Goal: Task Accomplishment & Management: Complete application form

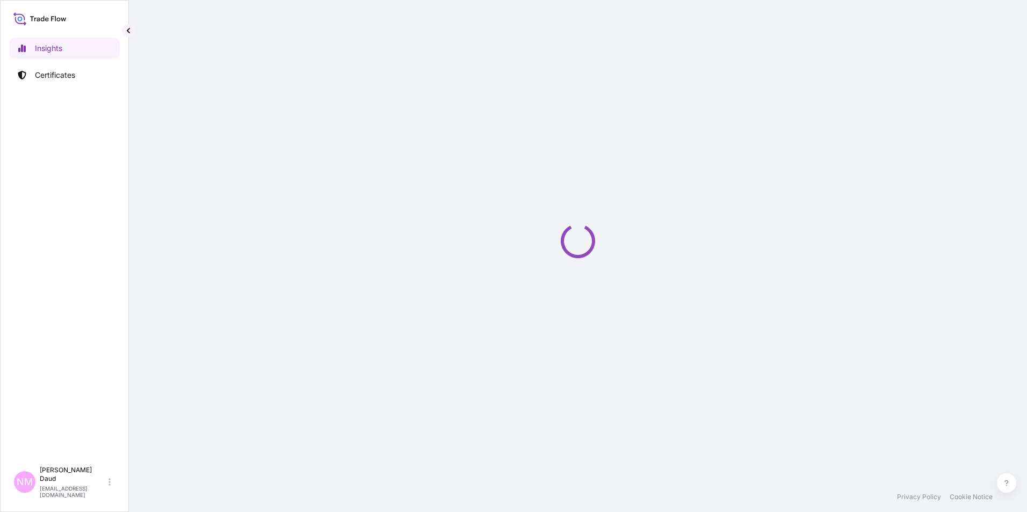
select select "2025"
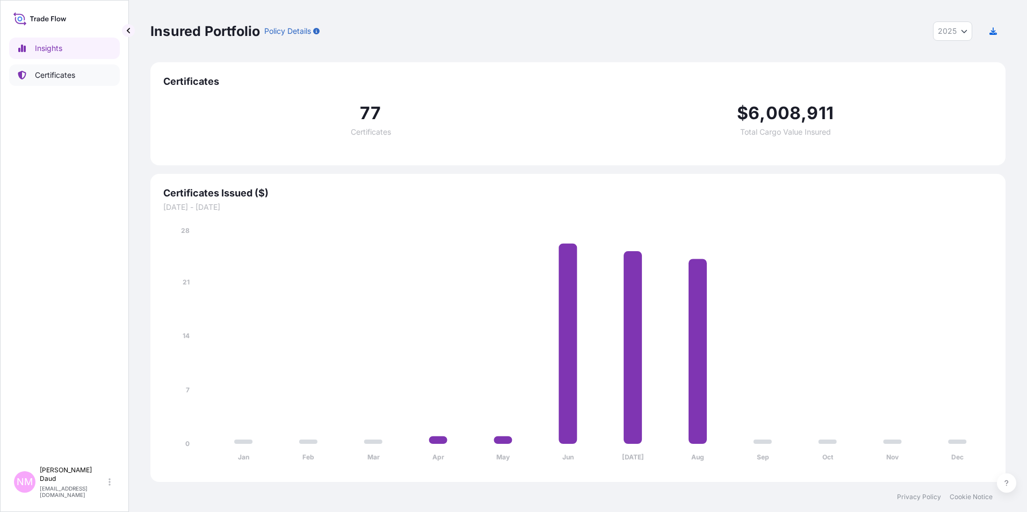
click at [48, 79] on p "Certificates" at bounding box center [55, 75] width 40 height 11
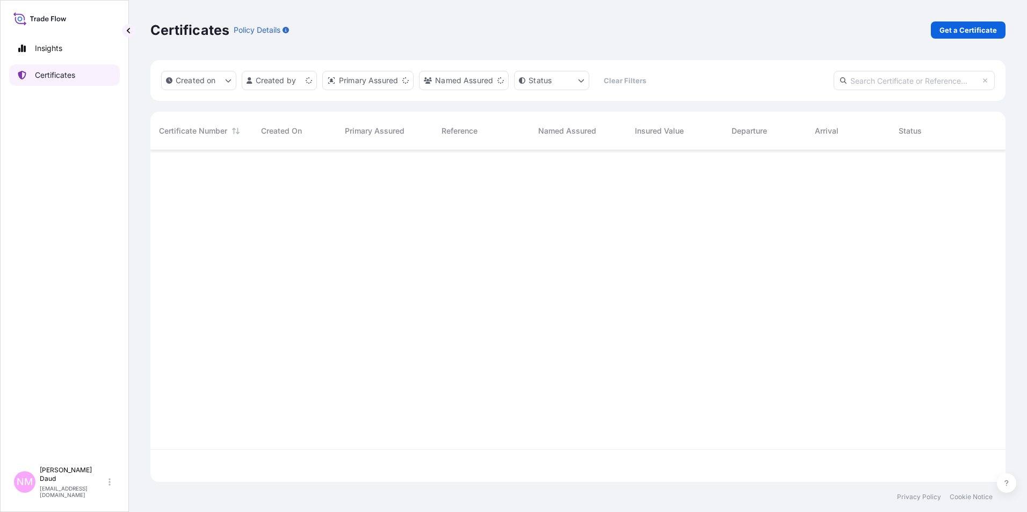
scroll to position [330, 847]
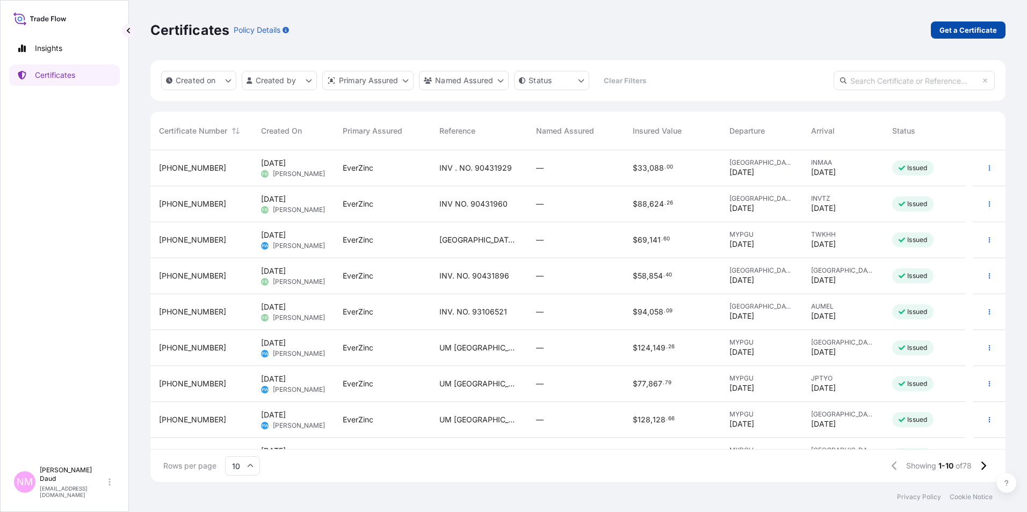
click at [964, 32] on p "Get a Certificate" at bounding box center [967, 30] width 57 height 11
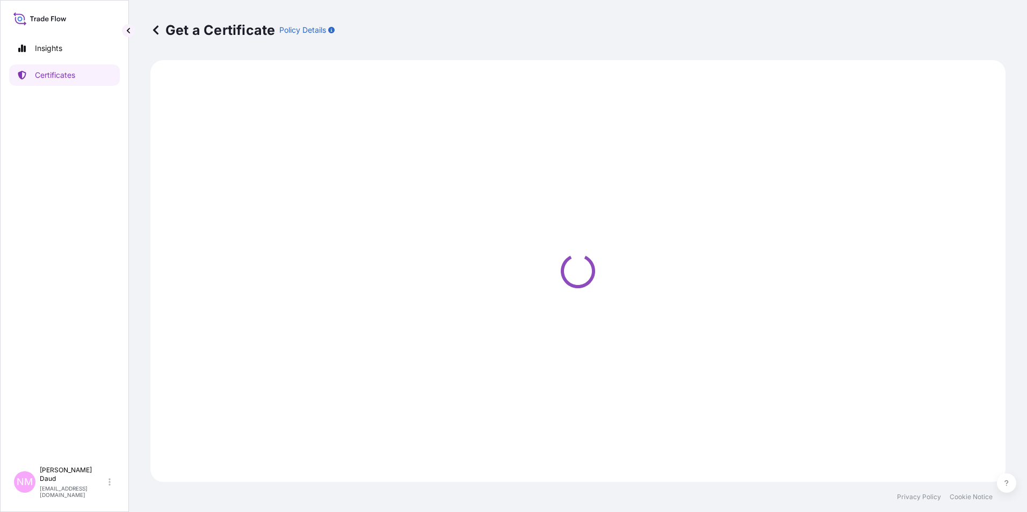
select select "Road / [GEOGRAPHIC_DATA]"
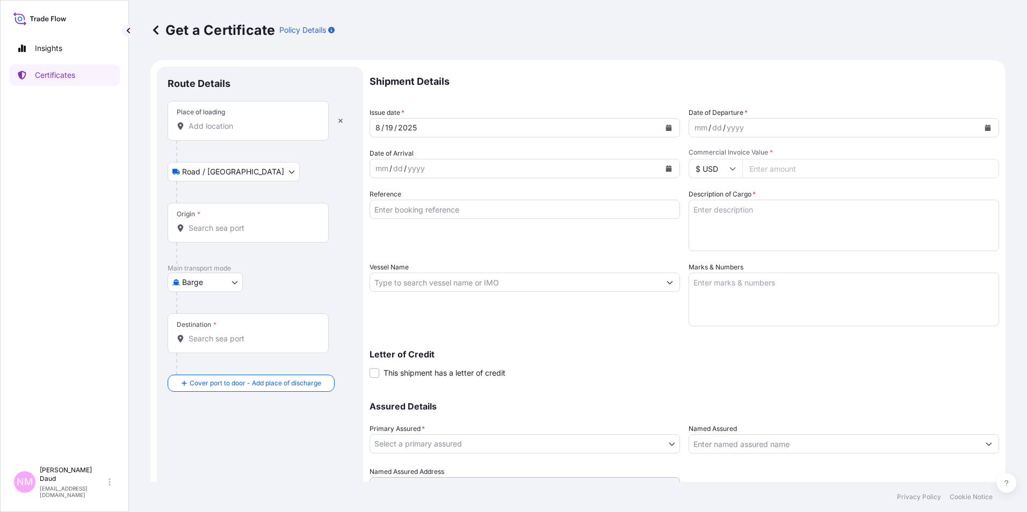
click at [228, 289] on body "Insights Certificates NM Nor Masniza Daud [EMAIL_ADDRESS][DOMAIN_NAME] Get a Ce…" at bounding box center [513, 256] width 1027 height 512
click at [207, 418] on div "Air Barge Exhibition Road Mail / [GEOGRAPHIC_DATA]" at bounding box center [213, 359] width 90 height 125
click at [209, 407] on span "Ocean Vessel" at bounding box center [212, 407] width 48 height 11
select select "Ocean Vessel"
click at [217, 136] on div "Place of loading" at bounding box center [248, 125] width 161 height 40
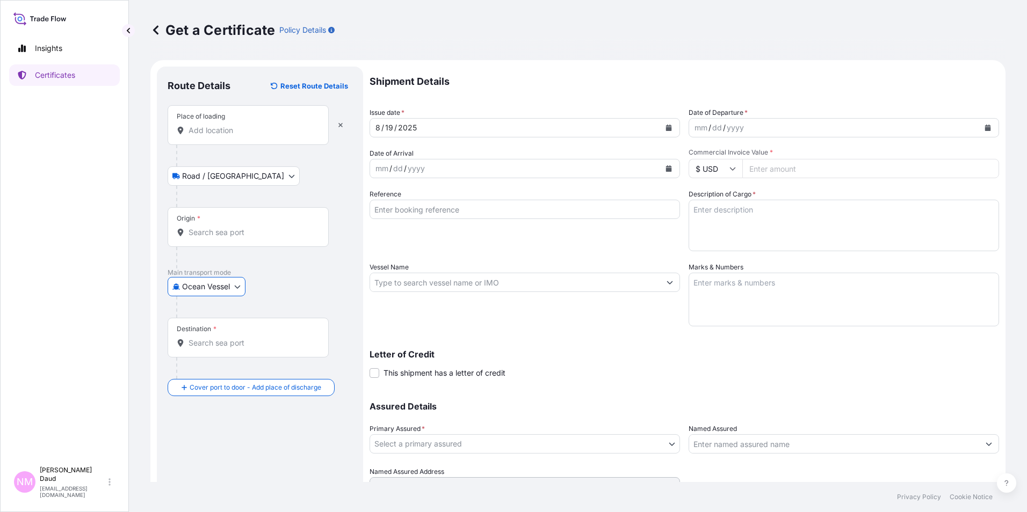
click at [217, 136] on input "Place of loading" at bounding box center [252, 130] width 127 height 11
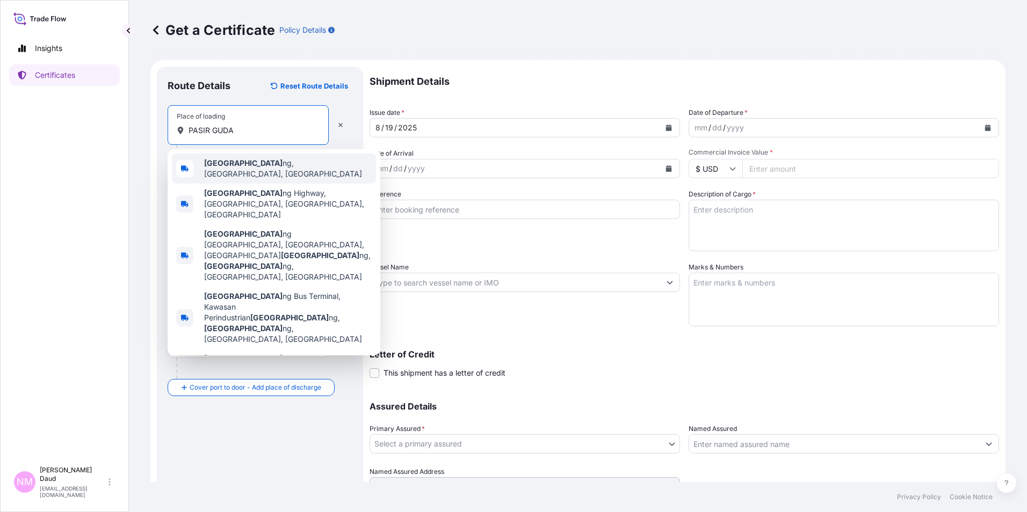
click at [279, 164] on span "[GEOGRAPHIC_DATA], [GEOGRAPHIC_DATA], [GEOGRAPHIC_DATA]" at bounding box center [288, 168] width 168 height 21
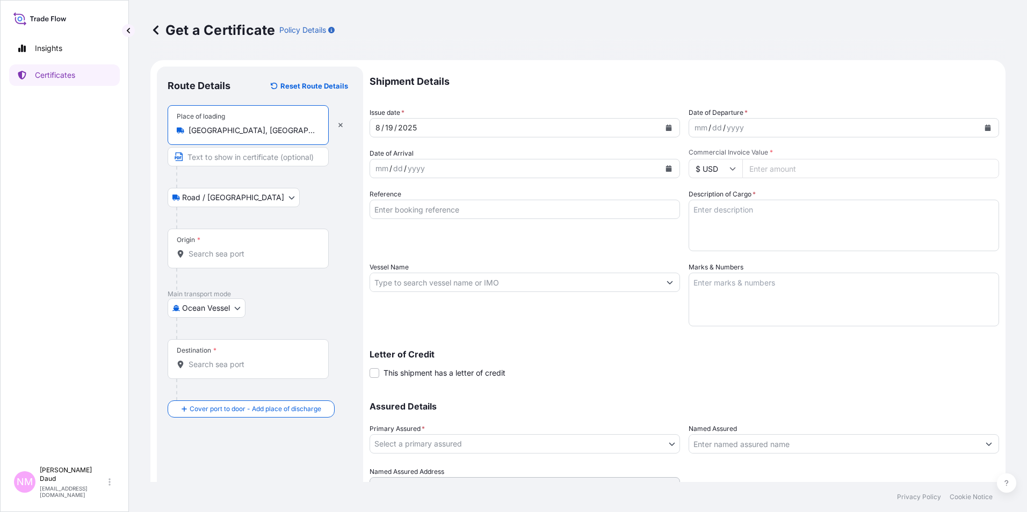
type input "[GEOGRAPHIC_DATA], [GEOGRAPHIC_DATA], [GEOGRAPHIC_DATA]"
click at [213, 258] on input "Origin *" at bounding box center [252, 254] width 127 height 11
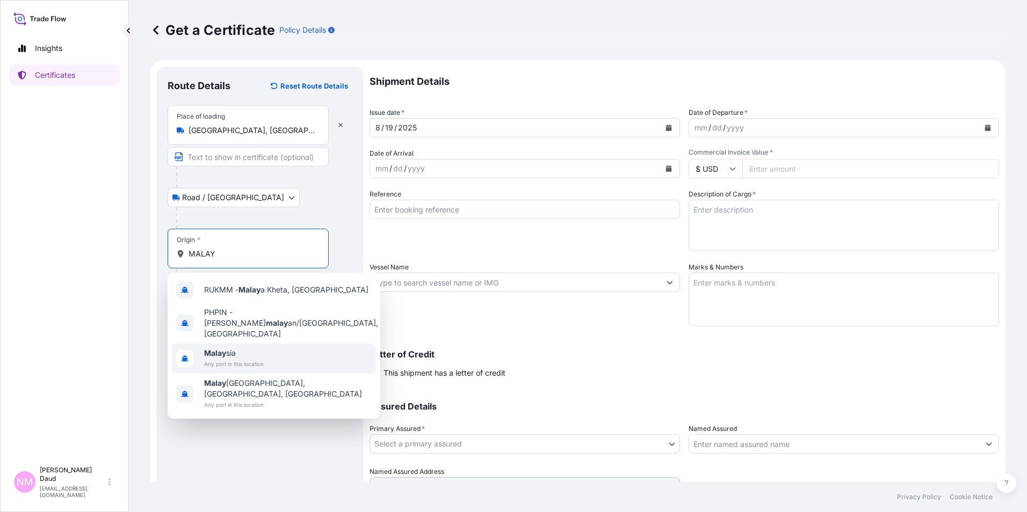
click at [221, 349] on b "Malay" at bounding box center [215, 353] width 22 height 9
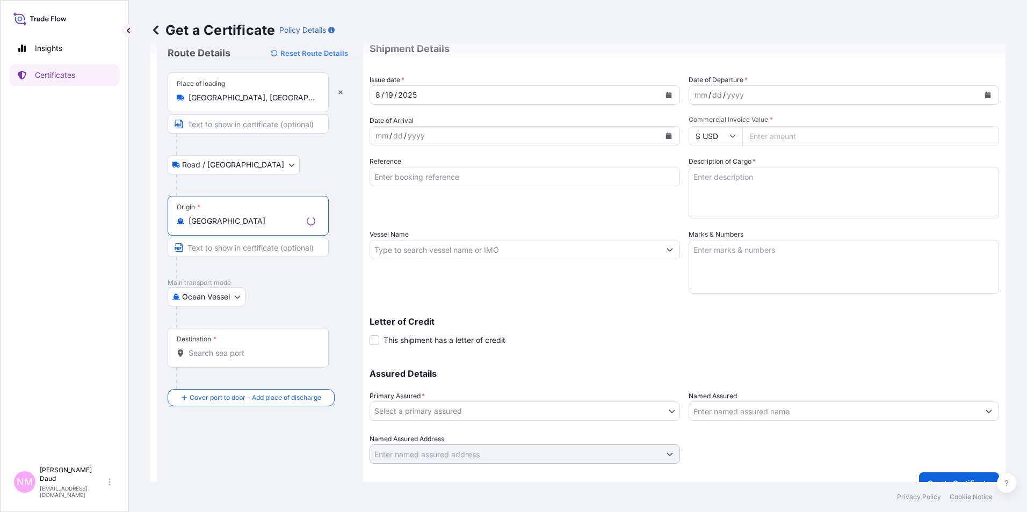
scroll to position [51, 0]
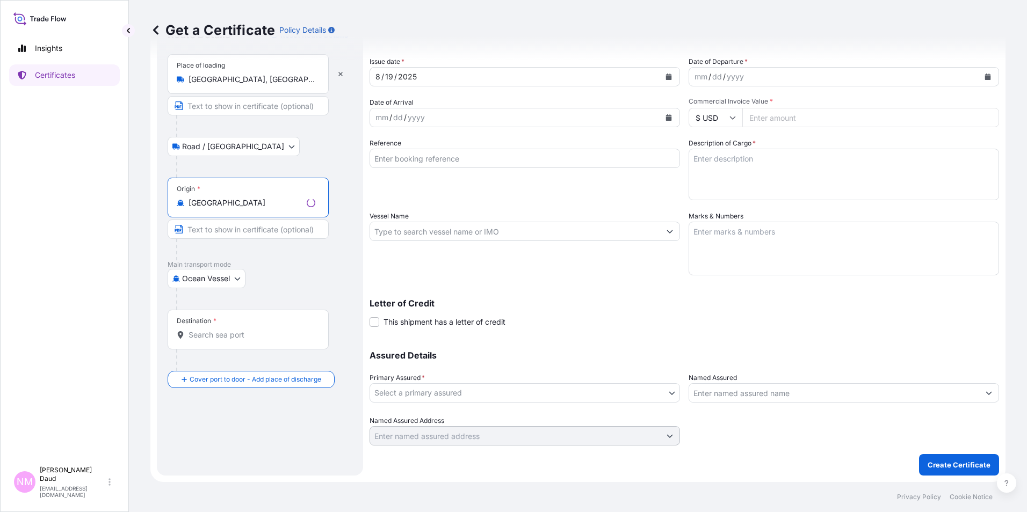
type input "[GEOGRAPHIC_DATA]"
click at [216, 329] on div "Destination *" at bounding box center [248, 330] width 161 height 40
click at [216, 330] on input "Destination *" at bounding box center [252, 335] width 127 height 11
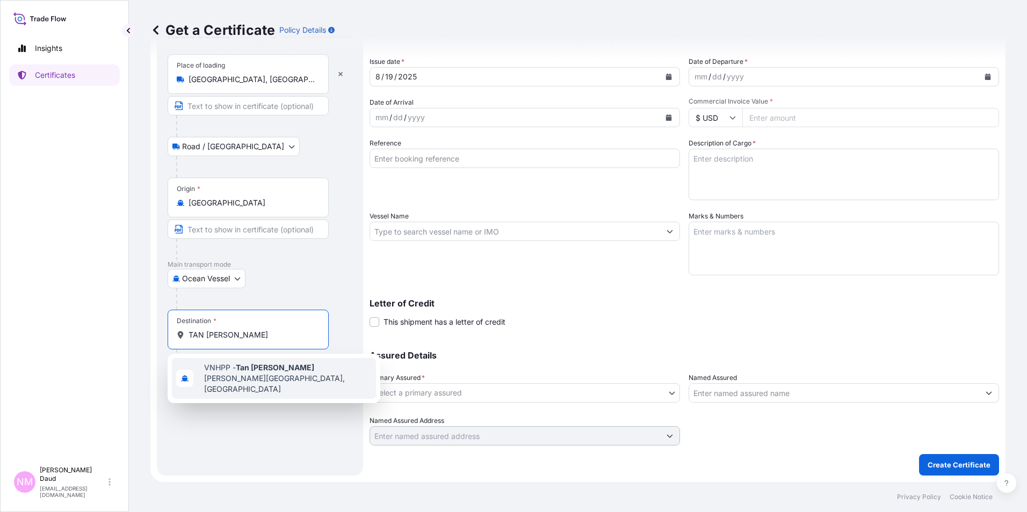
click at [302, 367] on span "VNHPP - [PERSON_NAME] [PERSON_NAME][GEOGRAPHIC_DATA], [GEOGRAPHIC_DATA]" at bounding box center [288, 379] width 168 height 32
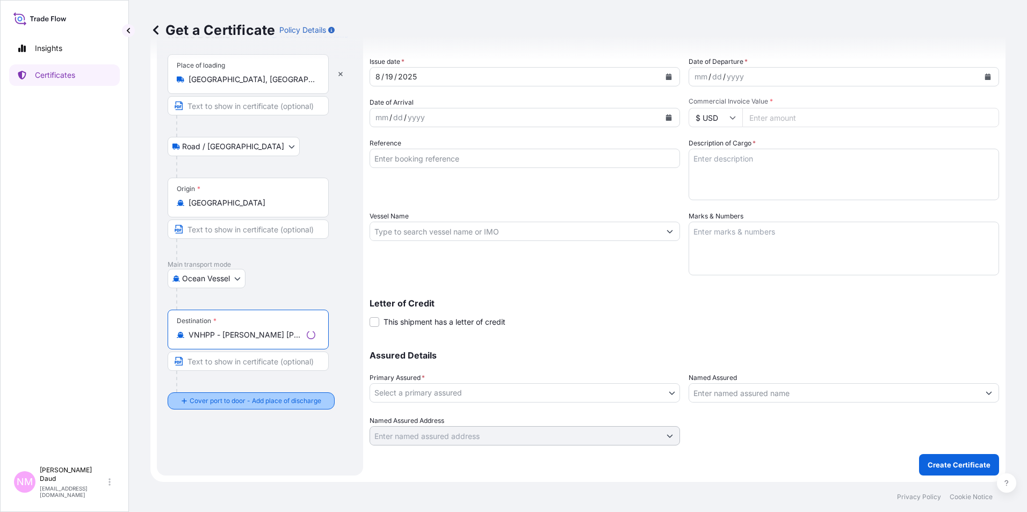
type input "VNHPP - [PERSON_NAME] [PERSON_NAME][GEOGRAPHIC_DATA], [GEOGRAPHIC_DATA]"
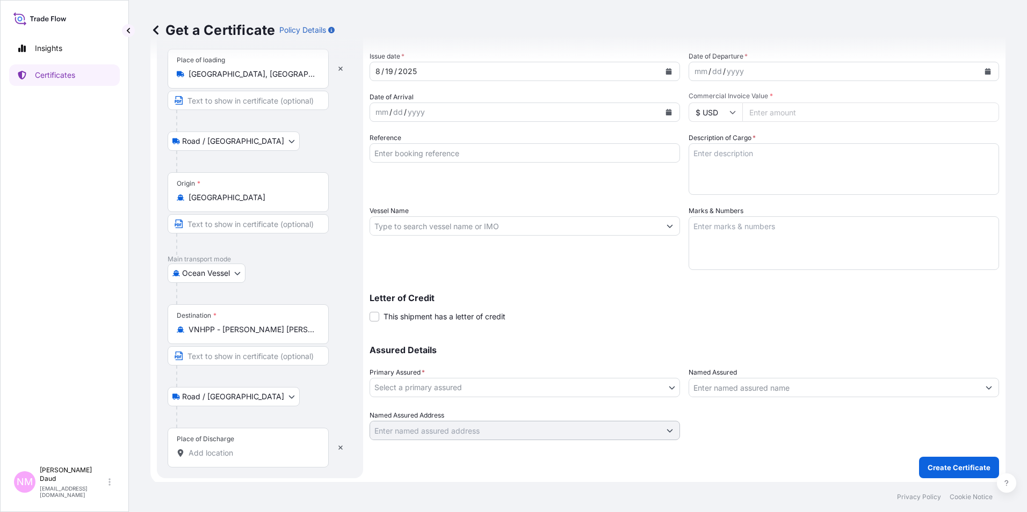
scroll to position [59, 0]
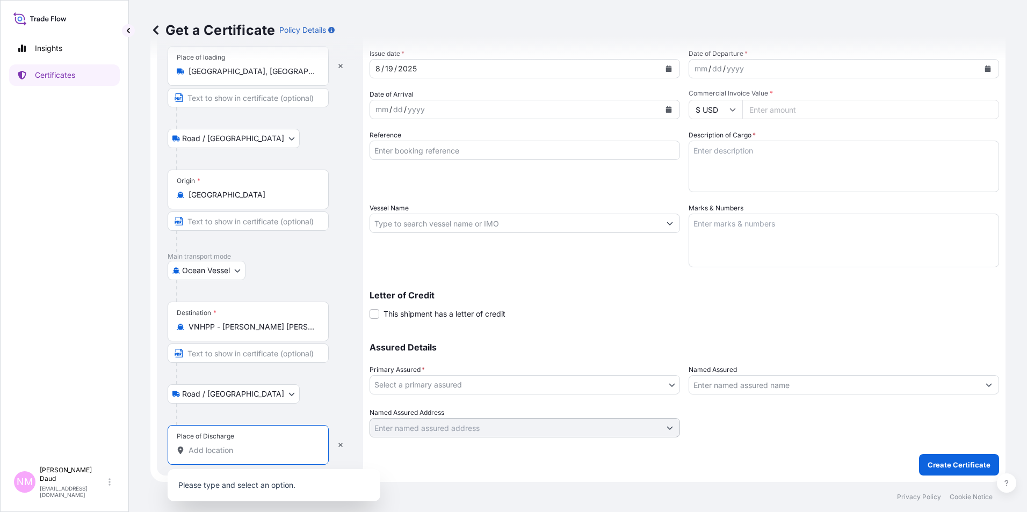
click at [246, 451] on input "Place of Discharge" at bounding box center [252, 450] width 127 height 11
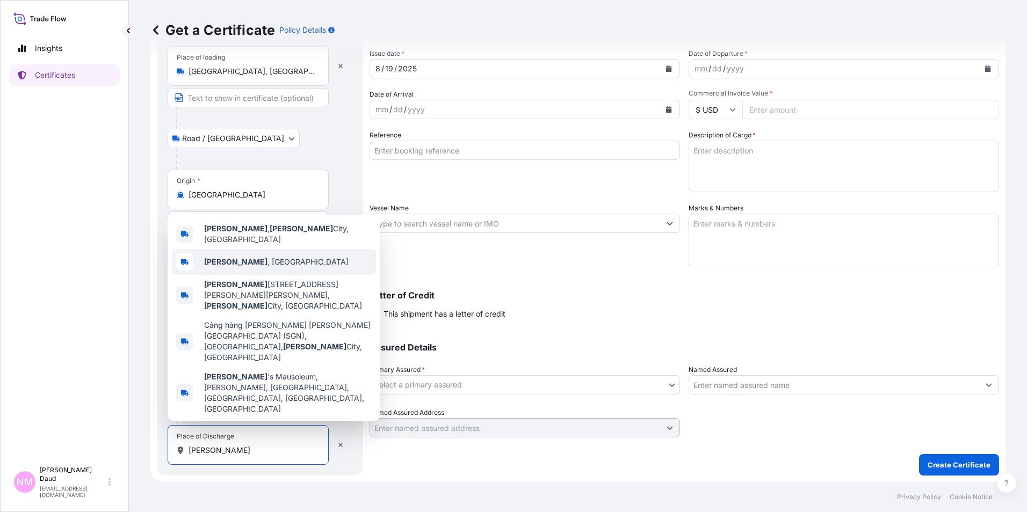
click at [264, 268] on span "[PERSON_NAME] , [GEOGRAPHIC_DATA]" at bounding box center [276, 262] width 144 height 11
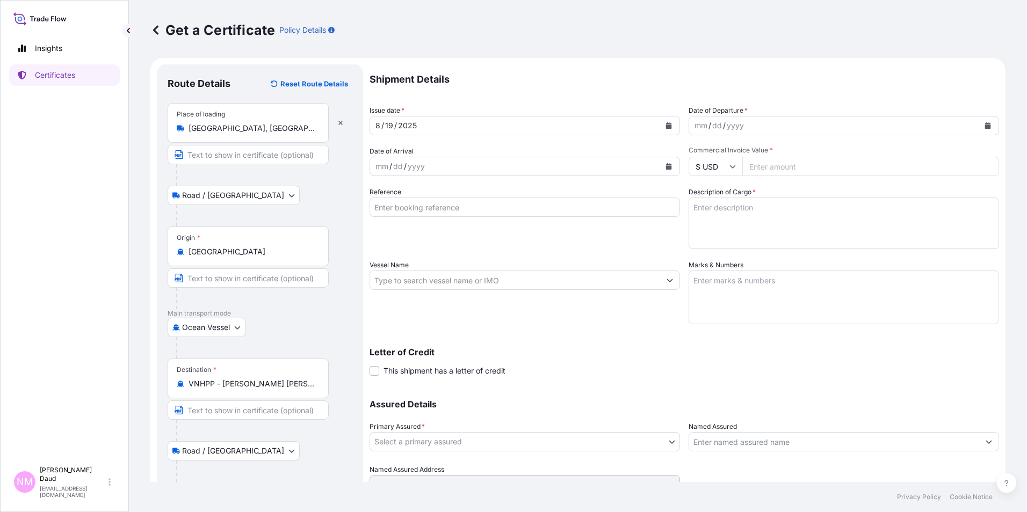
scroll to position [0, 0]
type input "[PERSON_NAME], [GEOGRAPHIC_DATA]"
click at [777, 124] on div "mm / dd / yyyy" at bounding box center [834, 127] width 290 height 19
click at [983, 128] on button "Calendar" at bounding box center [987, 127] width 17 height 17
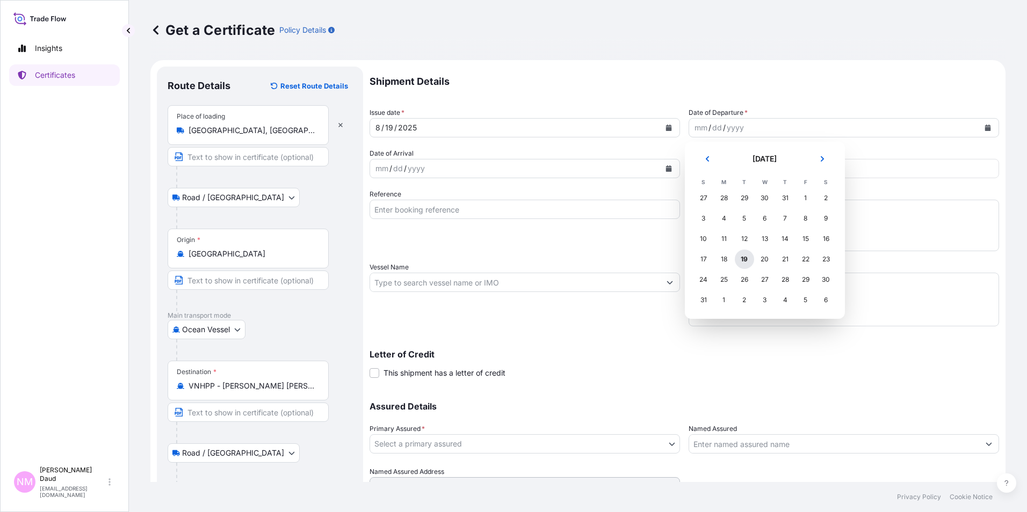
click at [749, 254] on div "19" at bounding box center [744, 259] width 19 height 19
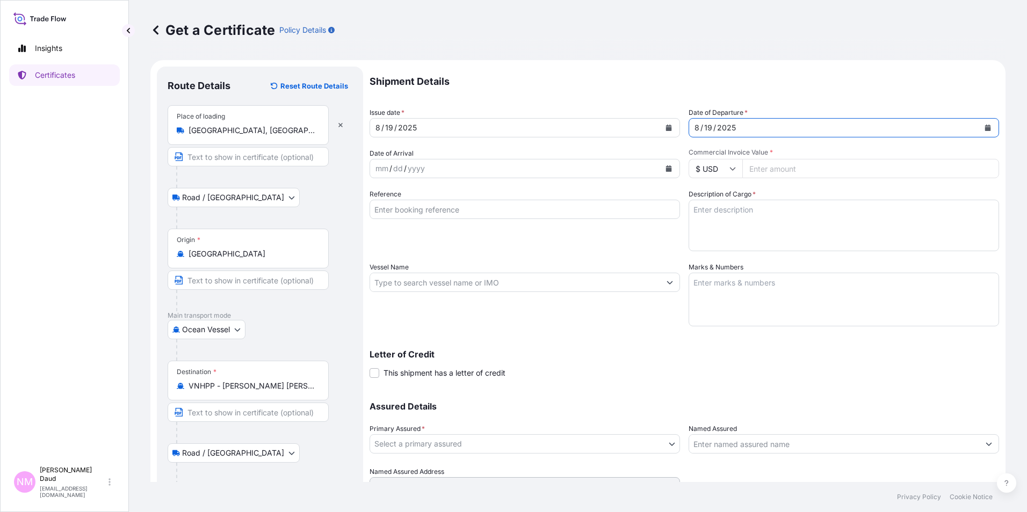
click at [763, 171] on input "Commercial Invoice Value *" at bounding box center [870, 168] width 257 height 19
type input "66900"
click at [728, 212] on textarea "Description of Cargo *" at bounding box center [844, 226] width 310 height 52
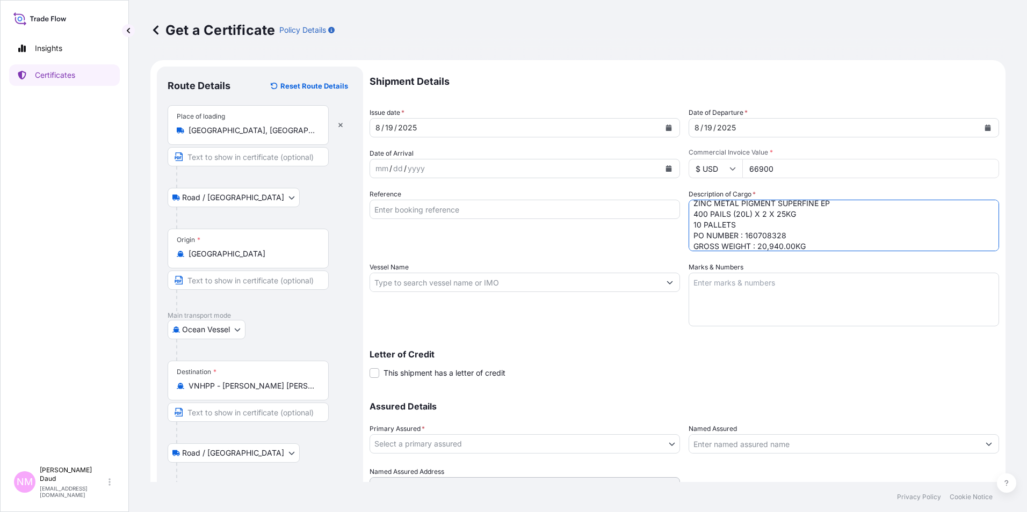
scroll to position [17, 0]
click at [819, 234] on textarea "ZINC METAL PIGMENT SUPERFINE EP 400 PAILS (20L) X 2 X 25KG 10 PALLETS PO NUMBER…" at bounding box center [844, 226] width 310 height 52
click at [799, 245] on textarea "ZINC METAL PIGMENT SUPERFINE EP 400 PAILS (20L) X 2 X 25KG 10 PALLETS PO NUMBER…" at bounding box center [844, 226] width 310 height 52
type textarea "ZINC METAL PIGMENT SUPERFINE EP 400 PAILS (20L) X 2 X 25KG 10 PALLETS PO NUMBER…"
click at [739, 291] on textarea "Marks & Numbers" at bounding box center [844, 300] width 310 height 54
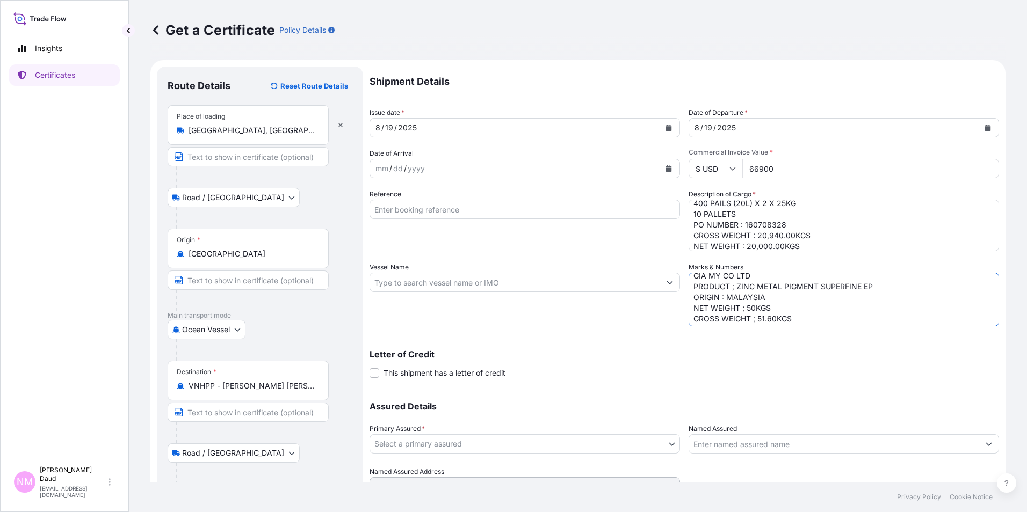
scroll to position [0, 0]
click at [883, 305] on textarea "GIA MY CO LTD PRODUCT ; ZINC METAL PIGMENT SUPERFINE EP ORIGIN : MALAYSIA NET W…" at bounding box center [844, 300] width 310 height 54
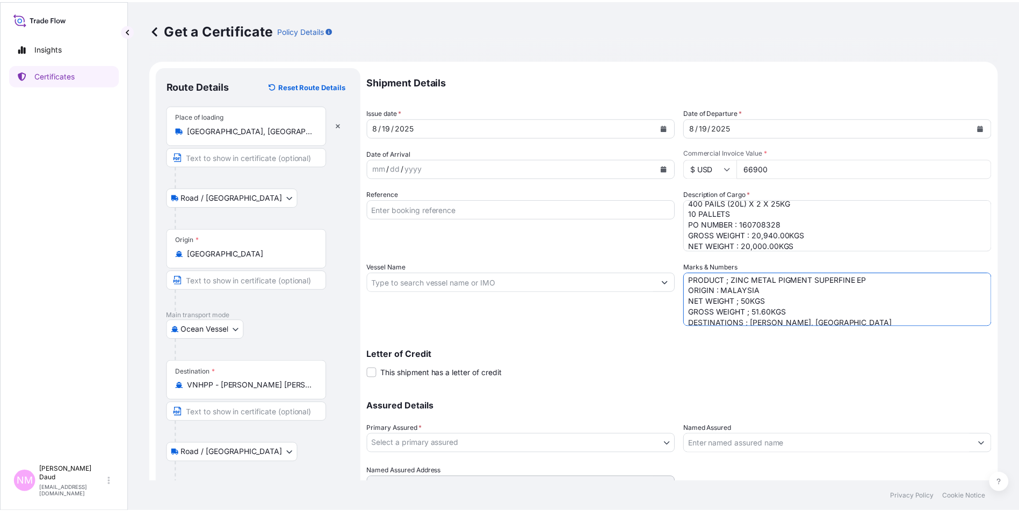
scroll to position [20, 0]
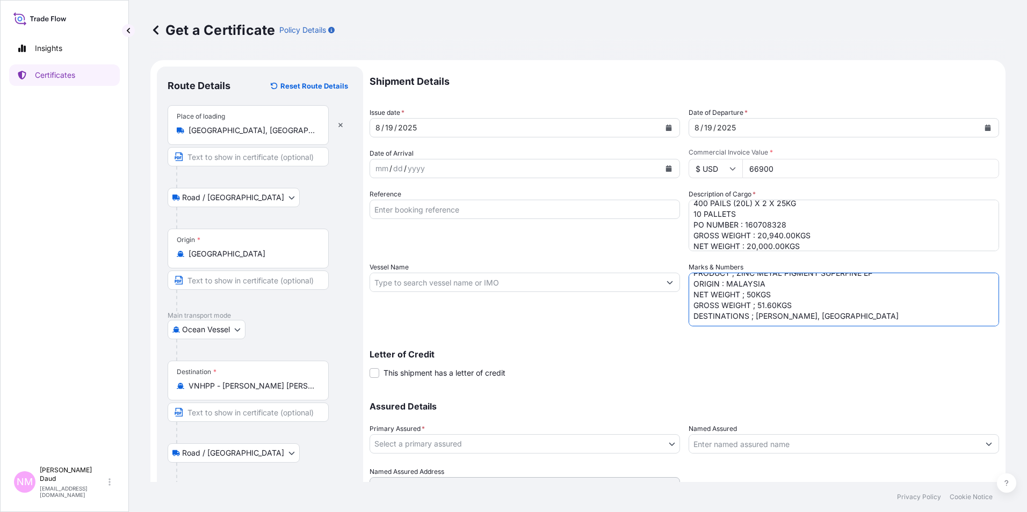
type textarea "GIA MY CO LTD PRODUCT ; ZINC METAL PIGMENT SUPERFINE EP ORIGIN : MALAYSIA NET W…"
click at [813, 446] on input "Named Assured" at bounding box center [834, 444] width 290 height 19
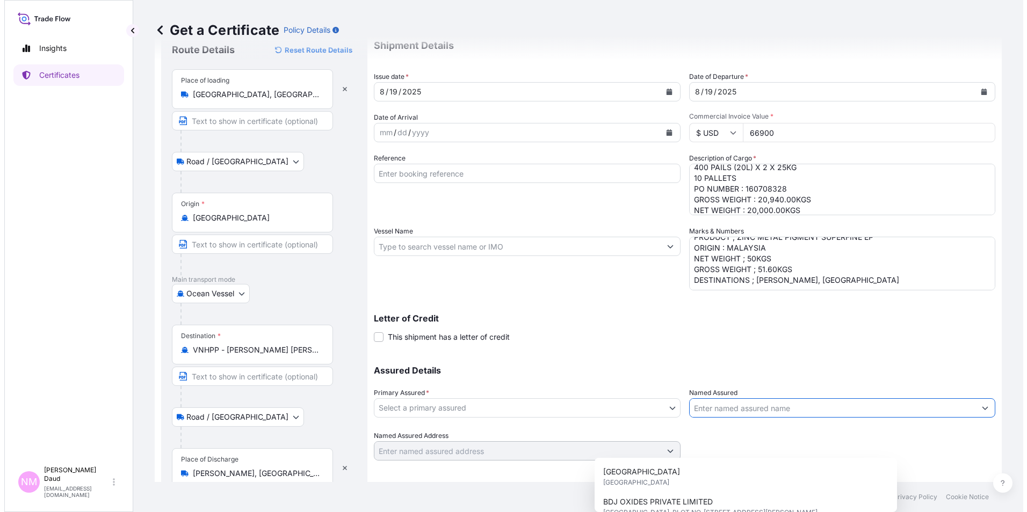
scroll to position [81, 0]
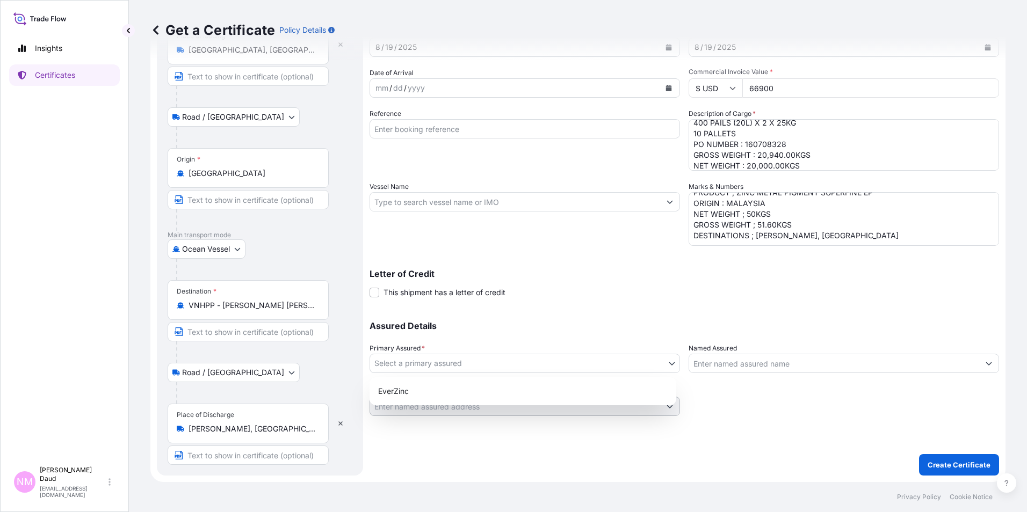
click at [653, 368] on body "9 options available. Insights Certificates NM Nor Masniza Daud [EMAIL_ADDRESS][…" at bounding box center [513, 256] width 1027 height 512
click at [516, 405] on div "EverZinc" at bounding box center [523, 392] width 307 height 28
click at [514, 392] on div "EverZinc" at bounding box center [523, 391] width 298 height 19
select select "31493"
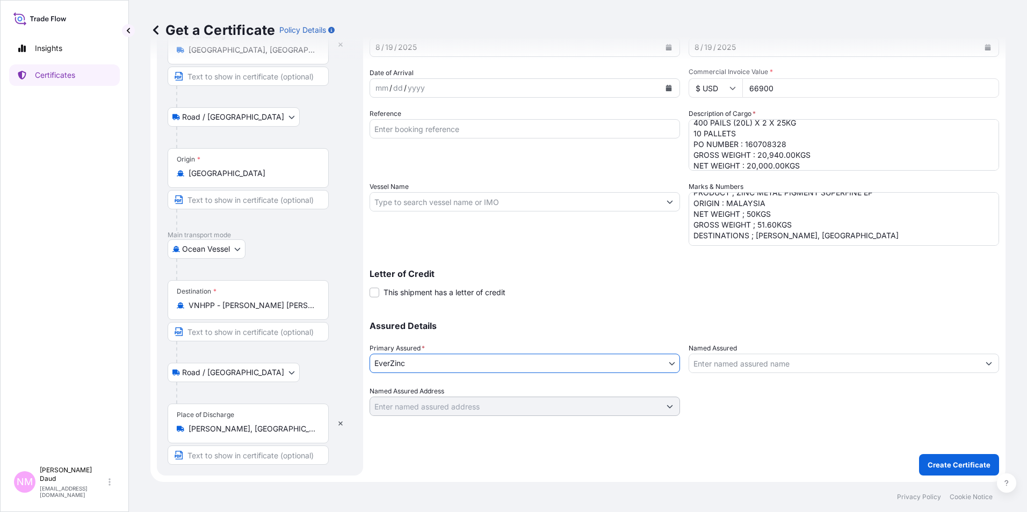
scroll to position [27, 0]
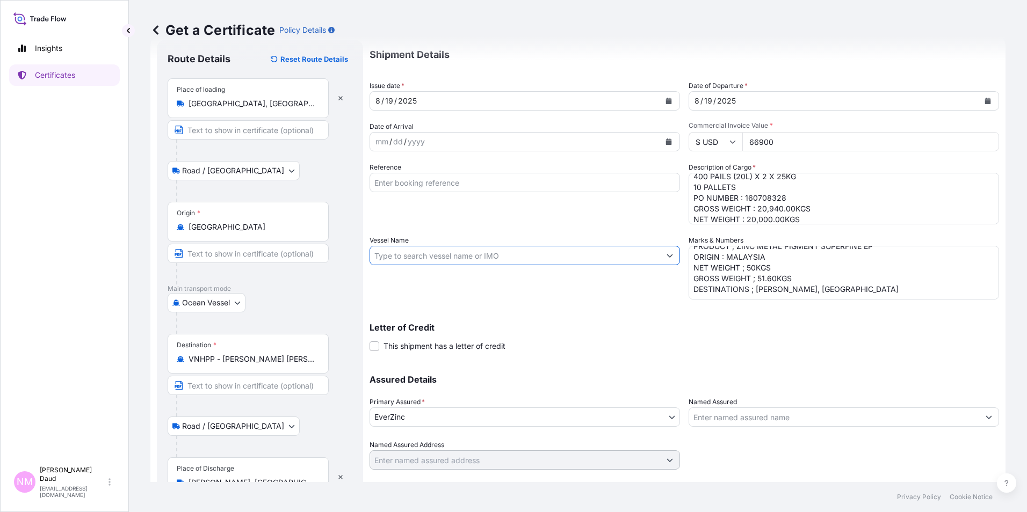
click at [564, 251] on input "Vessel Name" at bounding box center [515, 255] width 290 height 19
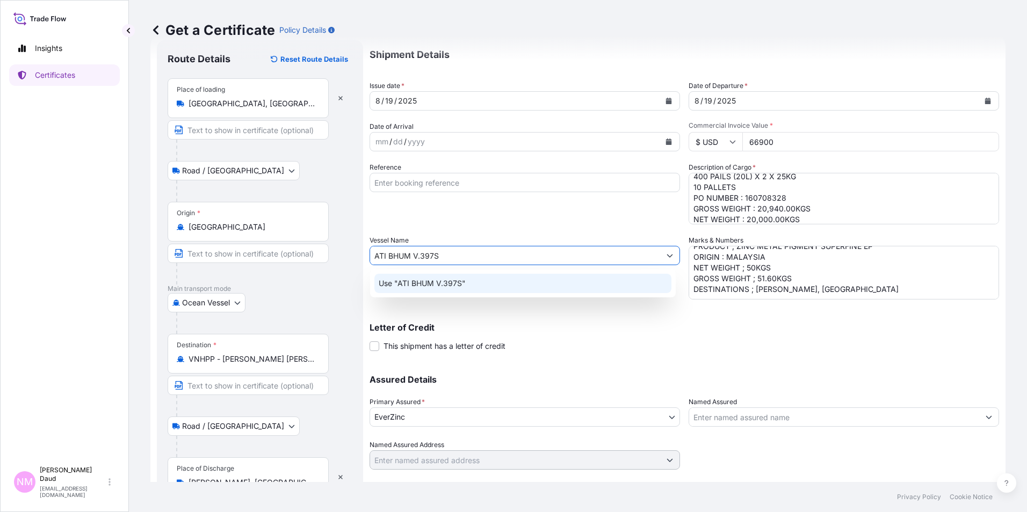
click at [521, 285] on div "Use "ATI BHUM V.397S"" at bounding box center [522, 283] width 297 height 19
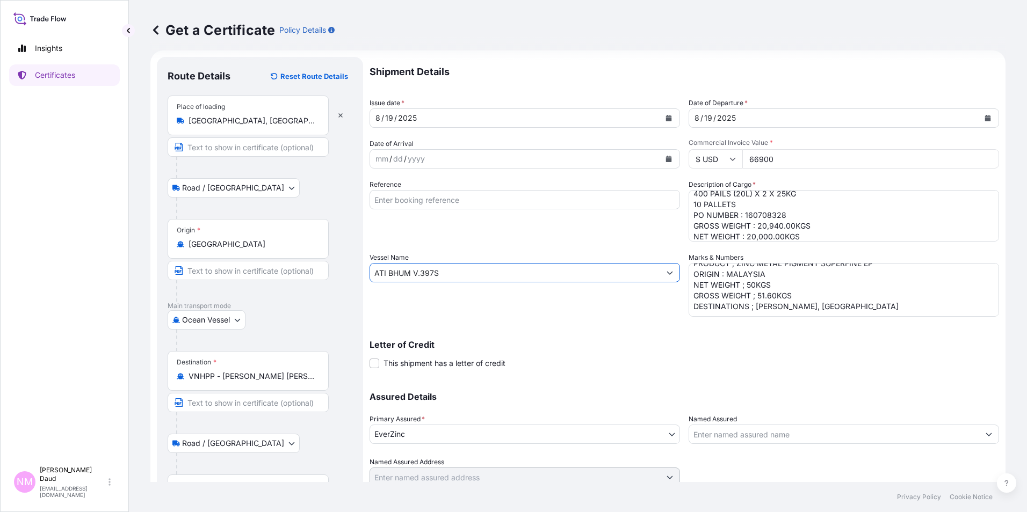
scroll to position [0, 0]
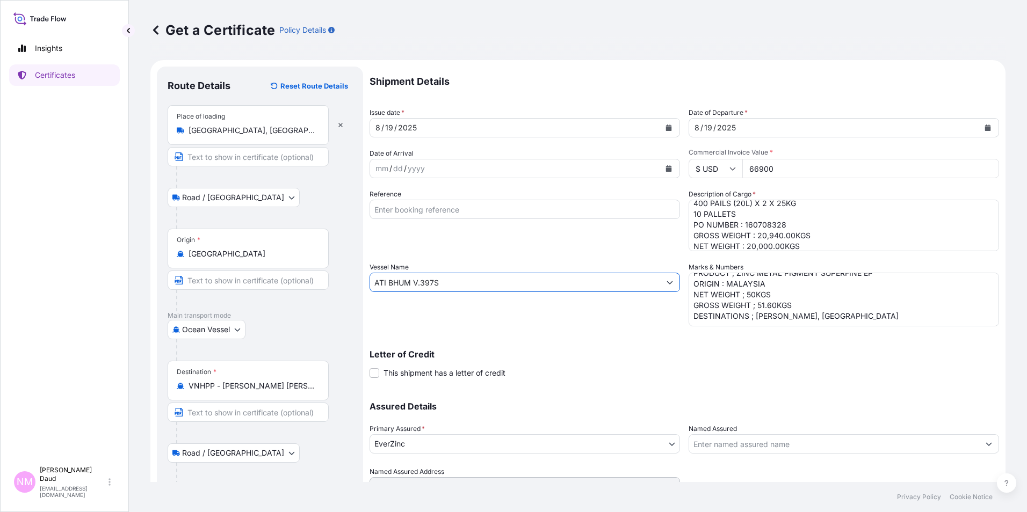
type input "ATI BHUM V.397S"
click at [481, 207] on input "Reference" at bounding box center [525, 209] width 310 height 19
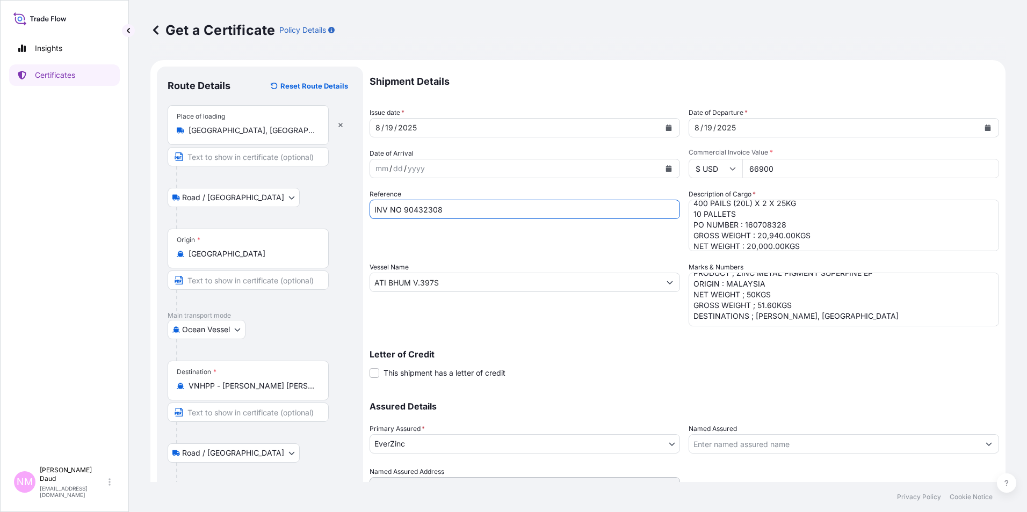
type input "INV NO 90432308"
click at [453, 167] on div "mm / dd / yyyy" at bounding box center [515, 168] width 290 height 19
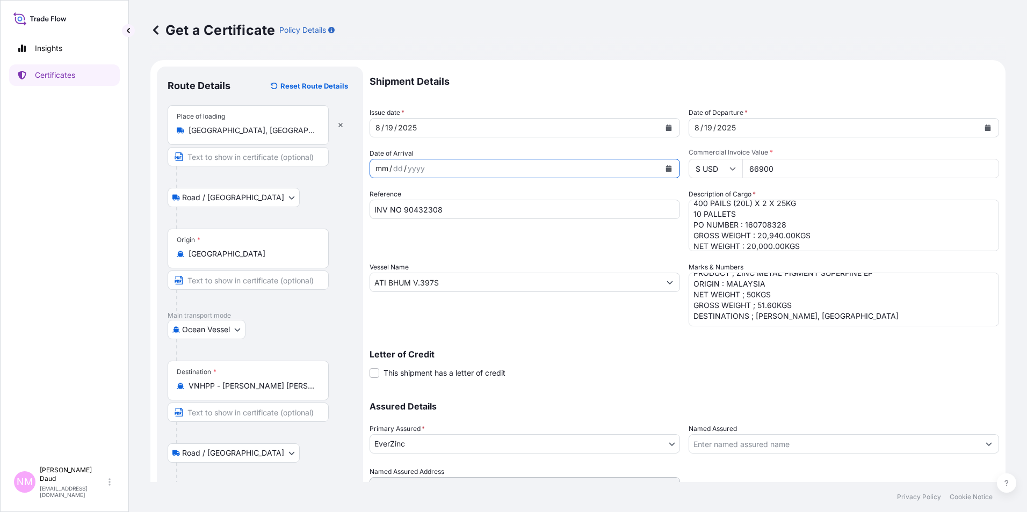
click at [662, 172] on button "Calendar" at bounding box center [668, 168] width 17 height 17
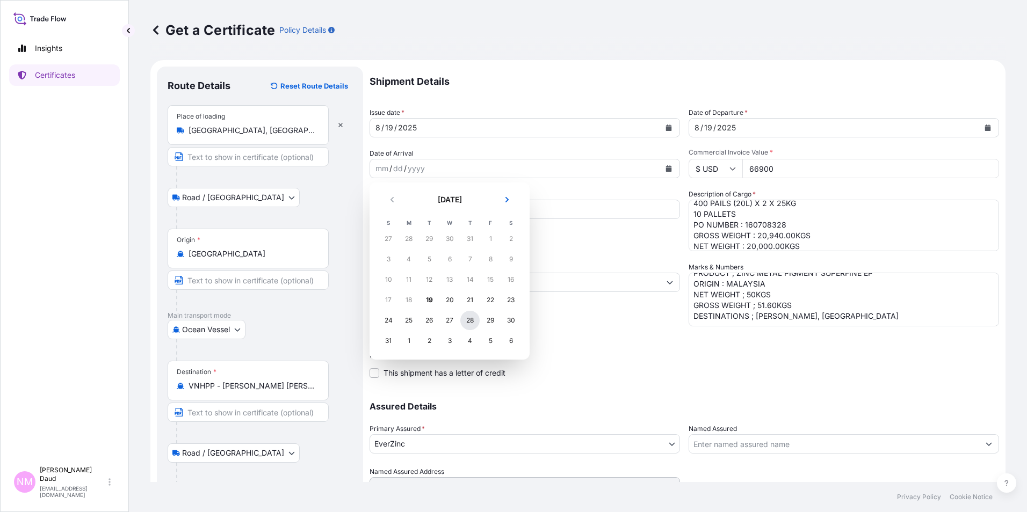
click at [473, 320] on div "28" at bounding box center [469, 320] width 19 height 19
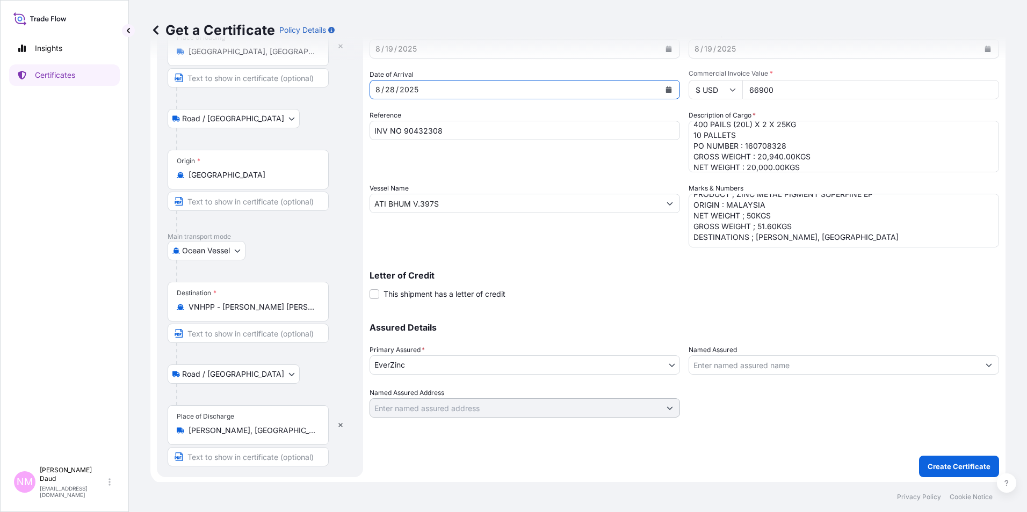
scroll to position [81, 0]
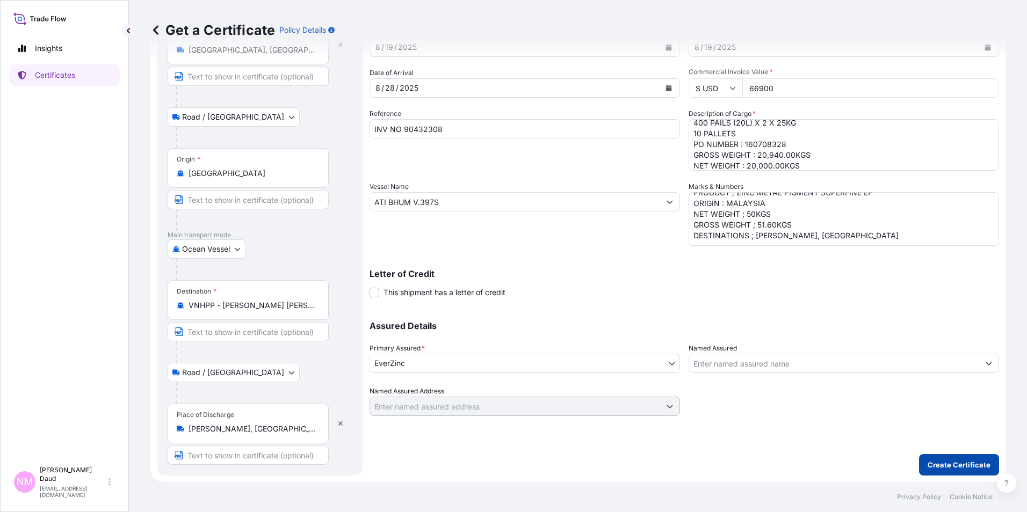
click at [943, 464] on p "Create Certificate" at bounding box center [959, 465] width 63 height 11
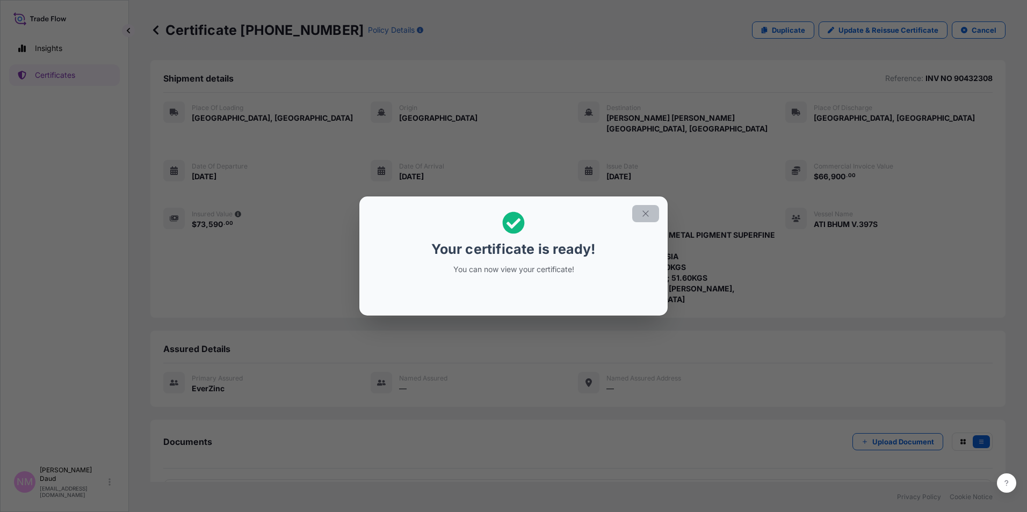
click at [641, 215] on icon "button" at bounding box center [646, 214] width 10 height 10
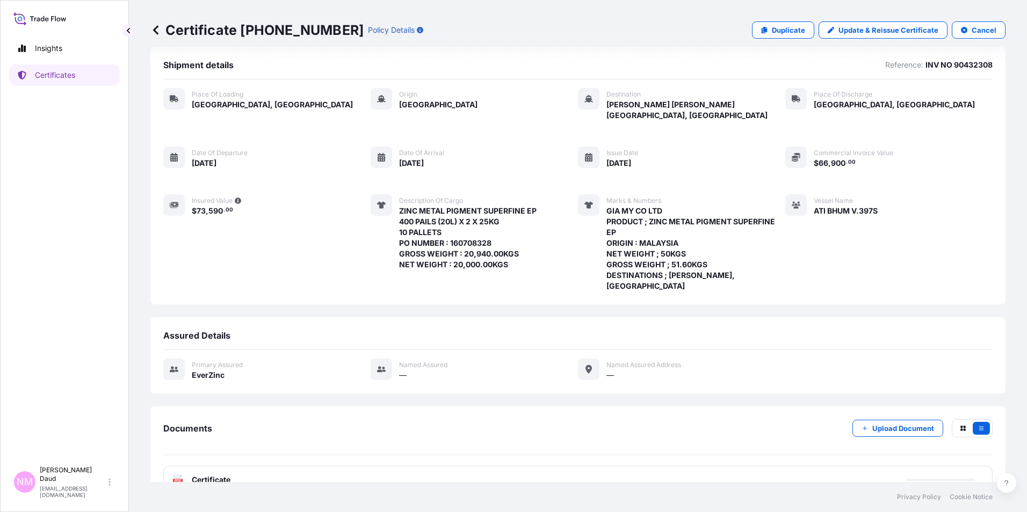
scroll to position [17, 0]
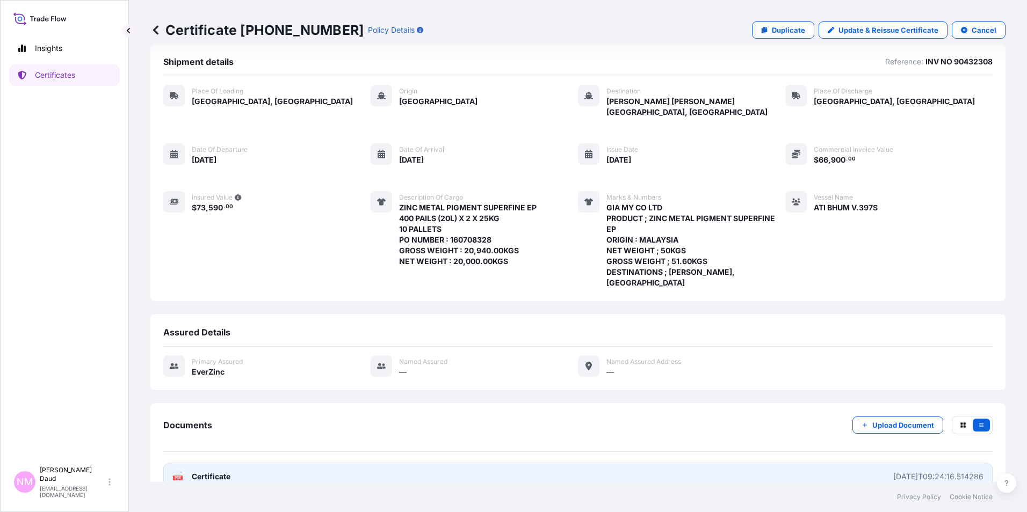
click at [803, 463] on link "PDF Certificate [DATE]T09:24:16.514286" at bounding box center [577, 477] width 829 height 28
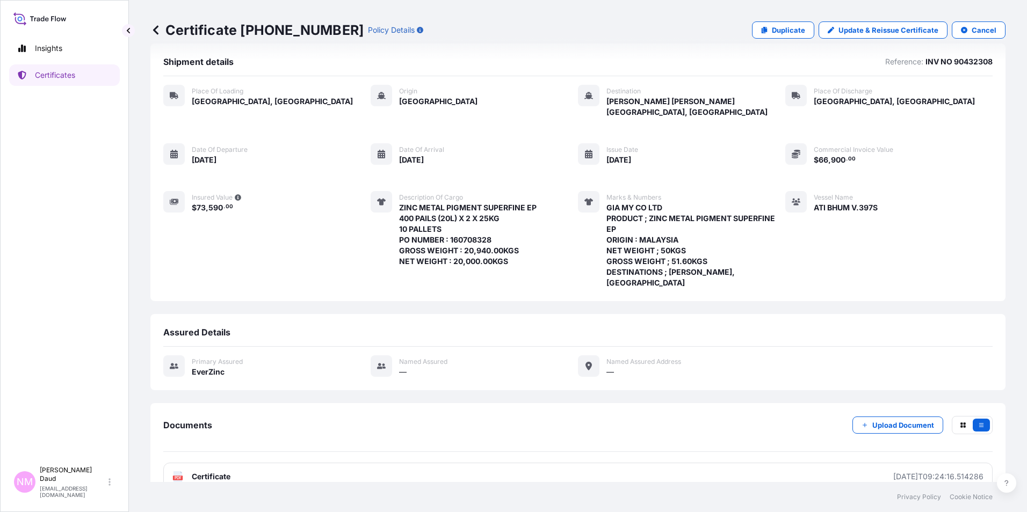
scroll to position [15, 0]
